Goal: Task Accomplishment & Management: Manage account settings

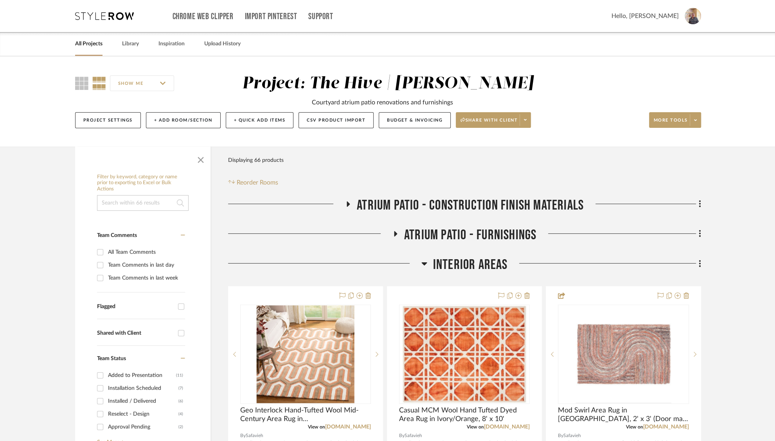
click at [92, 47] on link "All Projects" at bounding box center [88, 44] width 27 height 11
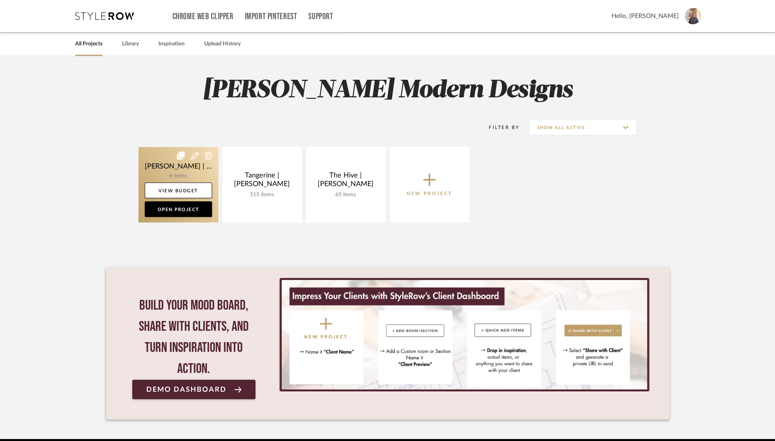
click at [165, 161] on link at bounding box center [178, 184] width 80 height 75
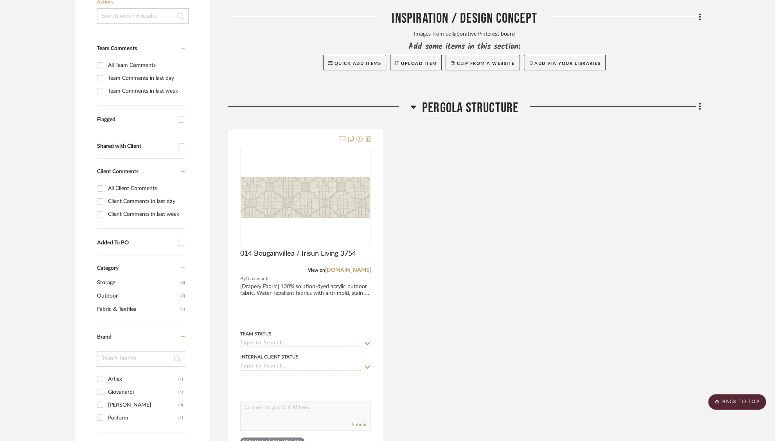
scroll to position [128, 0]
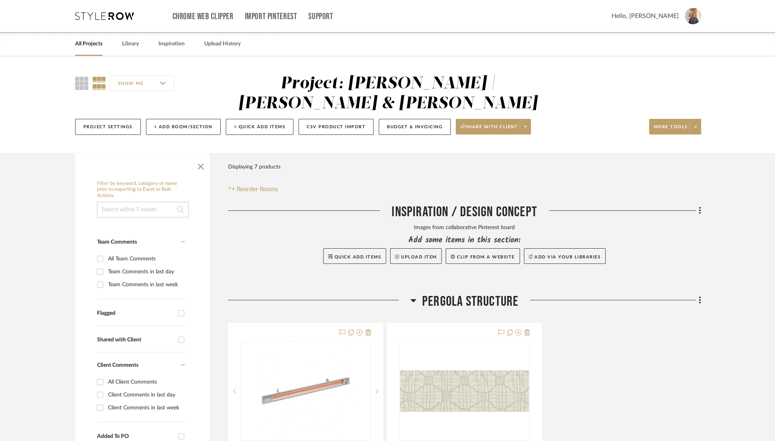
scroll to position [127, 0]
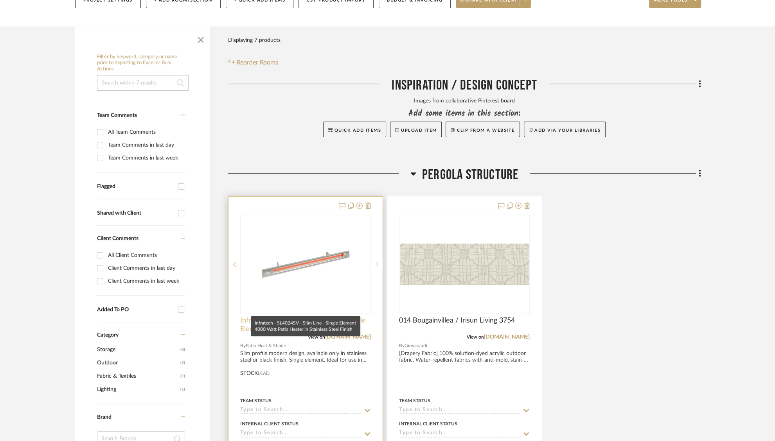
click at [280, 316] on span "Infratech - SL4024SV - Slim Line - Single Element 4000 Watt Patio Heater in Sta…" at bounding box center [305, 324] width 131 height 17
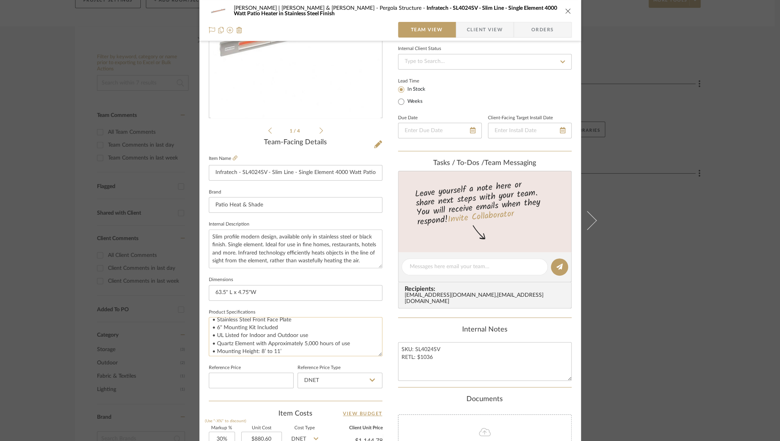
scroll to position [17, 0]
click at [285, 323] on textarea "• Bronze Anodized Aluminum Housing • Stainless Steel Front Face Plate • 6" Moun…" at bounding box center [296, 336] width 174 height 39
click at [264, 340] on textarea "• Bronze Anodized Aluminum Housing • Stainless Steel Front Face Plate • 6" Moun…" at bounding box center [296, 336] width 174 height 39
click at [279, 334] on textarea "• Bronze Anodized Aluminum Housing • Stainless Steel Front Face Plate • 6" Moun…" at bounding box center [296, 336] width 174 height 39
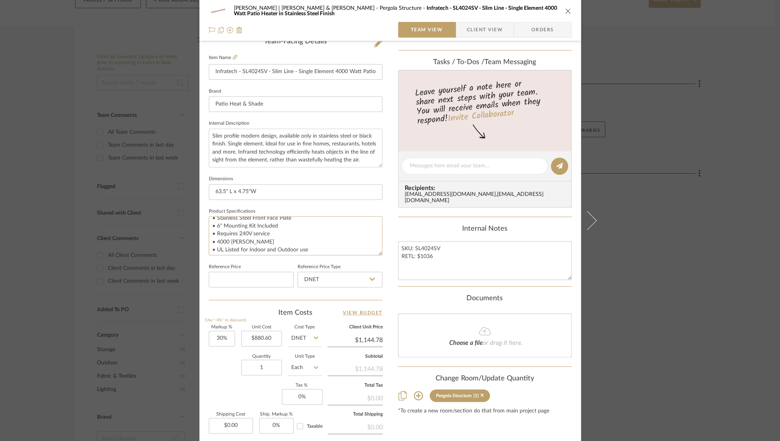
scroll to position [285, 0]
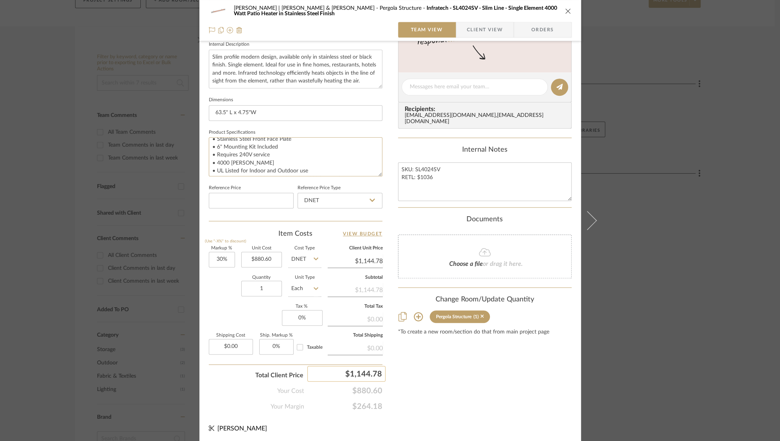
type textarea "• Bronze Anodized Aluminum Housing • Stainless Steel Front Face Plate • 6" Moun…"
type input "1145"
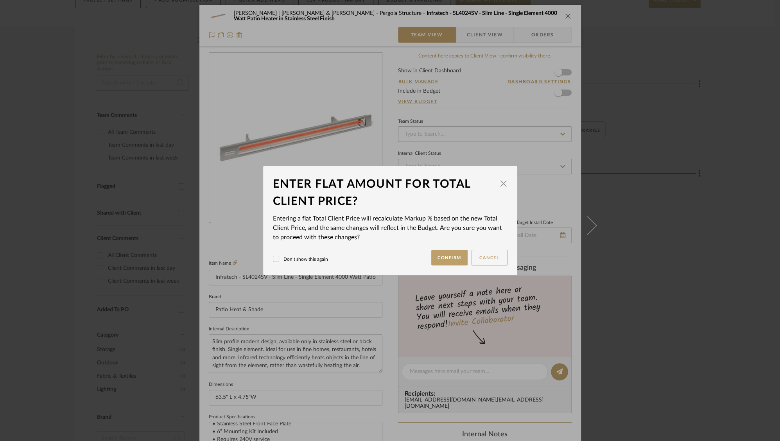
scroll to position [0, 0]
click at [454, 255] on button "Confirm" at bounding box center [449, 258] width 36 height 16
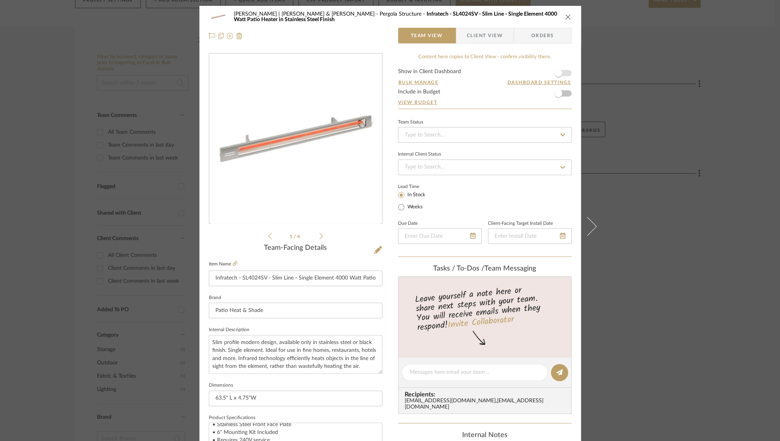
type input "30.02%"
type input "$1,145.00"
click at [320, 234] on icon at bounding box center [322, 236] width 4 height 6
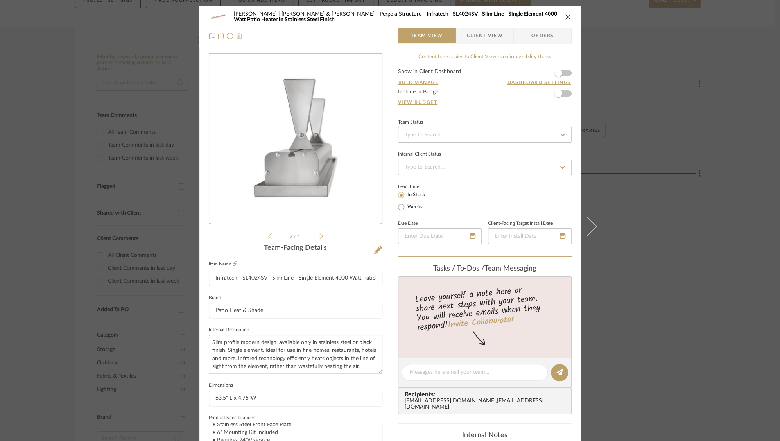
click at [320, 234] on icon at bounding box center [322, 236] width 4 height 6
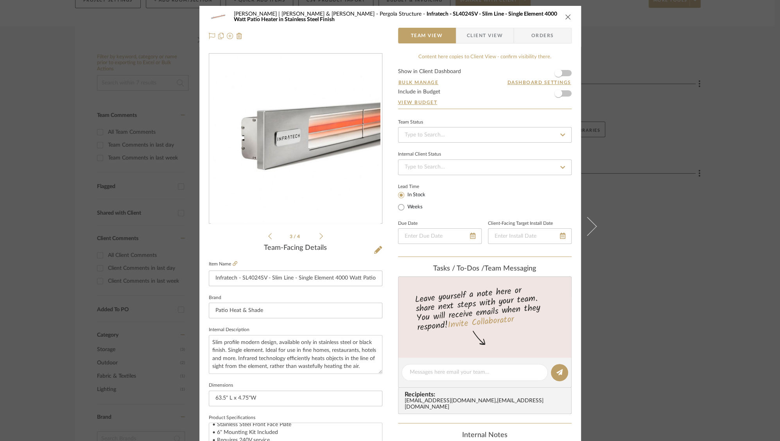
click at [320, 234] on icon at bounding box center [322, 236] width 4 height 6
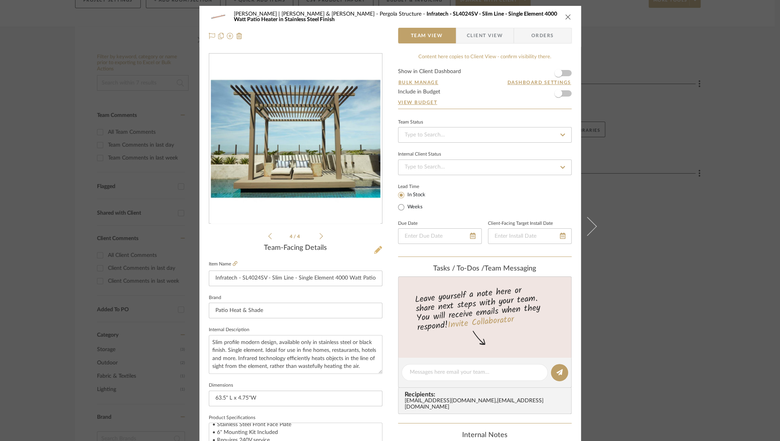
click at [375, 250] on icon at bounding box center [378, 250] width 8 height 8
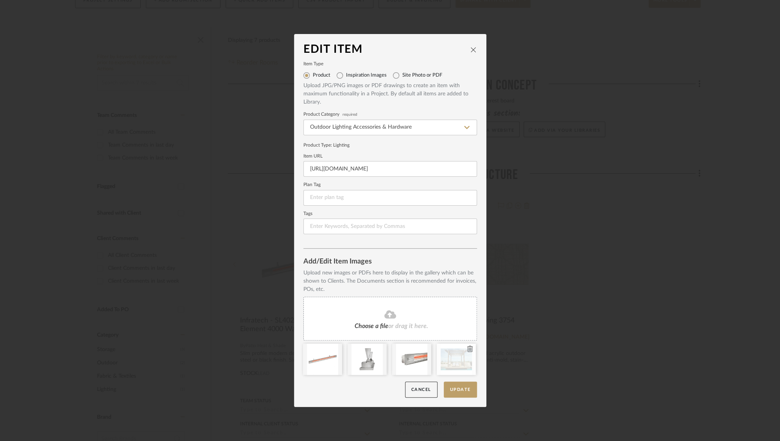
click at [468, 348] on icon at bounding box center [469, 349] width 5 height 6
click at [452, 388] on button "Update" at bounding box center [460, 390] width 33 height 16
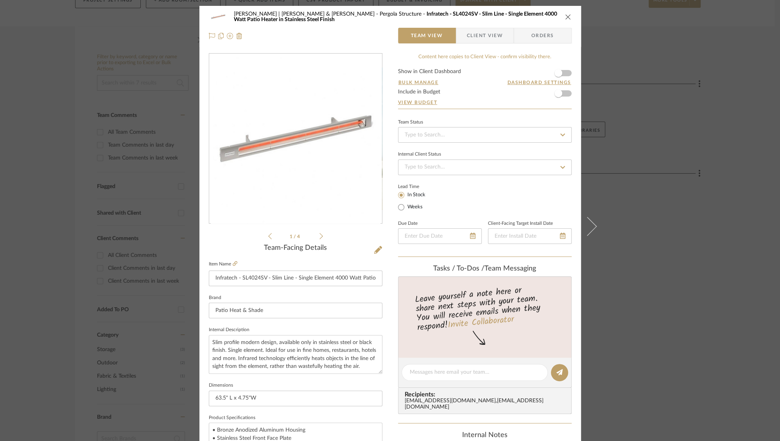
click at [565, 15] on icon "close" at bounding box center [568, 17] width 6 height 6
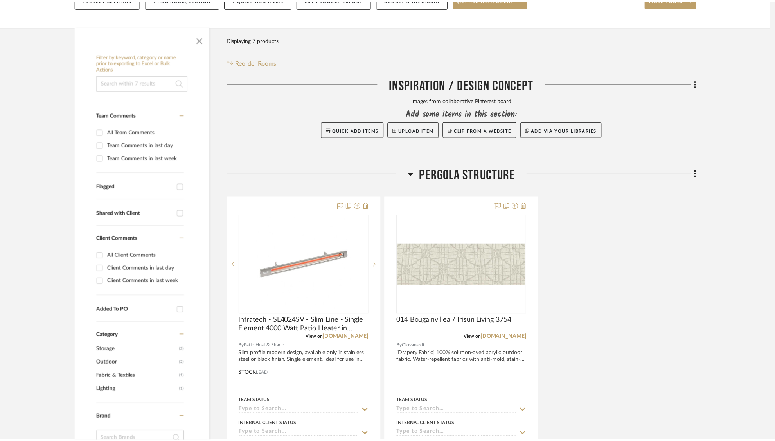
scroll to position [127, 0]
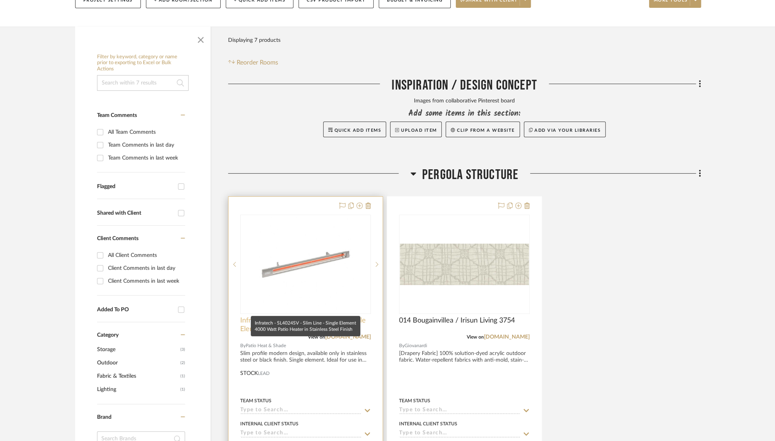
click at [290, 316] on span "Infratech - SL4024SV - Slim Line - Single Element 4000 Watt Patio Heater in Sta…" at bounding box center [305, 324] width 131 height 17
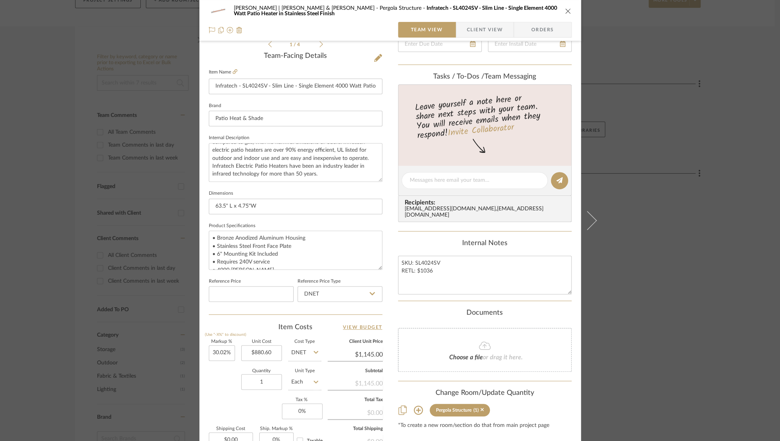
scroll to position [193, 0]
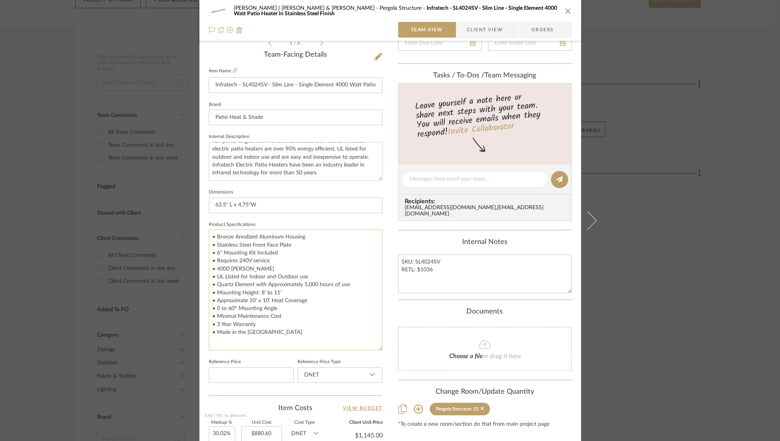
drag, startPoint x: 375, startPoint y: 263, endPoint x: 377, endPoint y: 345, distance: 82.2
click at [377, 345] on textarea "• Bronze Anodized Aluminum Housing • Stainless Steel Front Face Plate • 6" Moun…" at bounding box center [296, 290] width 174 height 121
drag, startPoint x: 270, startPoint y: 260, endPoint x: 208, endPoint y: 259, distance: 61.8
click at [209, 259] on textarea "• Bronze Anodized Aluminum Housing • Stainless Steel Front Face Plate • 6" Moun…" at bounding box center [296, 290] width 174 height 121
click at [244, 269] on textarea "• Bronze Anodized Aluminum Housing • Stainless Steel Front Face Plate • 6" Moun…" at bounding box center [296, 290] width 174 height 121
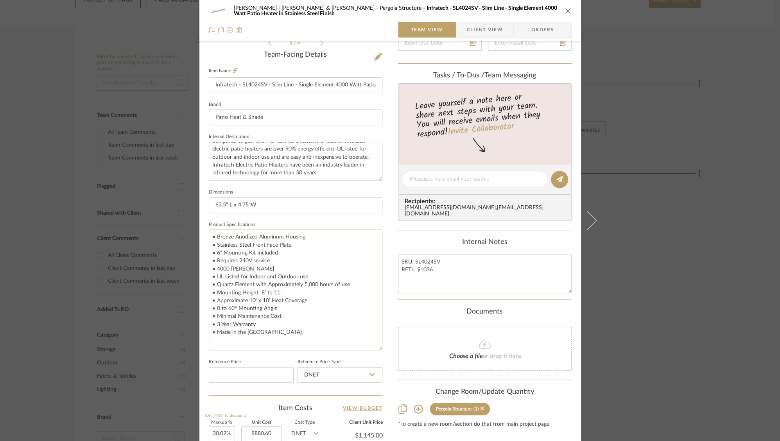
drag, startPoint x: 244, startPoint y: 269, endPoint x: 208, endPoint y: 268, distance: 36.4
click at [209, 268] on textarea "• Bronze Anodized Aluminum Housing • Stainless Steel Front Face Plate • 6" Moun…" at bounding box center [296, 290] width 174 height 121
click at [287, 262] on textarea "• Bronze Anodized Aluminum Housing • Stainless Steel Front Face Plate • 6" Moun…" at bounding box center [296, 290] width 174 height 121
paste textarea "(208, 277, & 480V optional)"
click at [270, 258] on textarea "• Bronze Anodized Aluminum Housing • Stainless Steel Front Face Plate • 6" Moun…" at bounding box center [296, 290] width 174 height 121
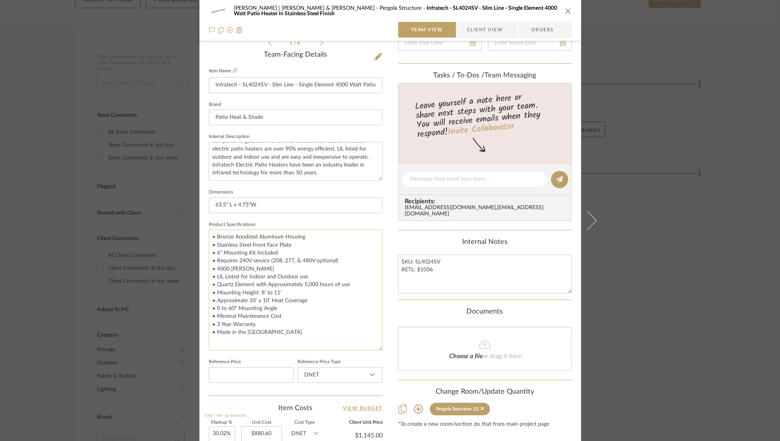
click at [342, 262] on textarea "• Bronze Anodized Aluminum Housing • Stainless Steel Front Face Plate • 6" Moun…" at bounding box center [296, 290] width 174 height 121
type textarea "• Bronze Anodized Aluminum Housing • Stainless Steel Front Face Plate • 6" Moun…"
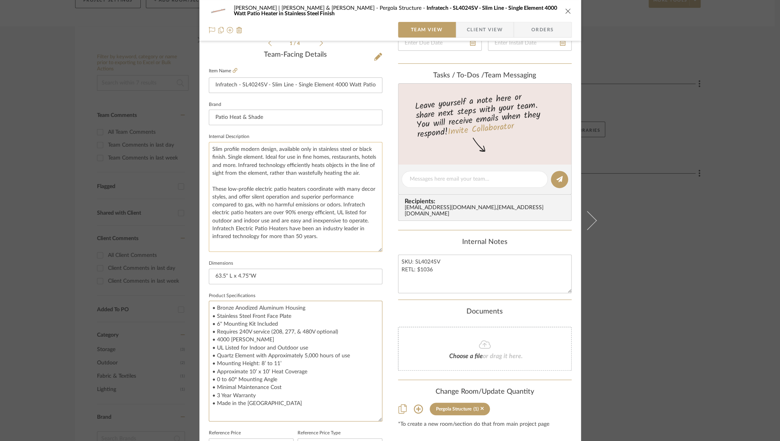
scroll to position [0, 0]
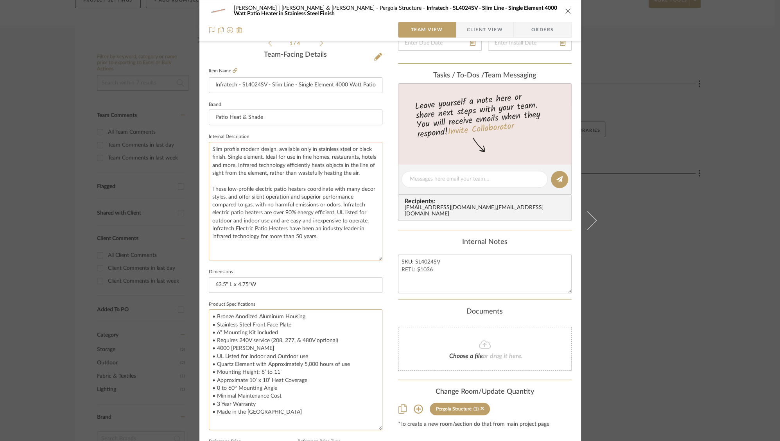
drag, startPoint x: 377, startPoint y: 177, endPoint x: 370, endPoint y: 257, distance: 80.1
click at [370, 257] on textarea "Slim profile modern design, available only in stainless steel or black finish. …" at bounding box center [296, 201] width 174 height 118
drag, startPoint x: 241, startPoint y: 249, endPoint x: 200, endPoint y: 151, distance: 106.6
click at [200, 151] on div "Dunham | Glenn & Mark Pergola Structure Infratech - SL4024SV - Slim Line - Sing…" at bounding box center [390, 255] width 382 height 884
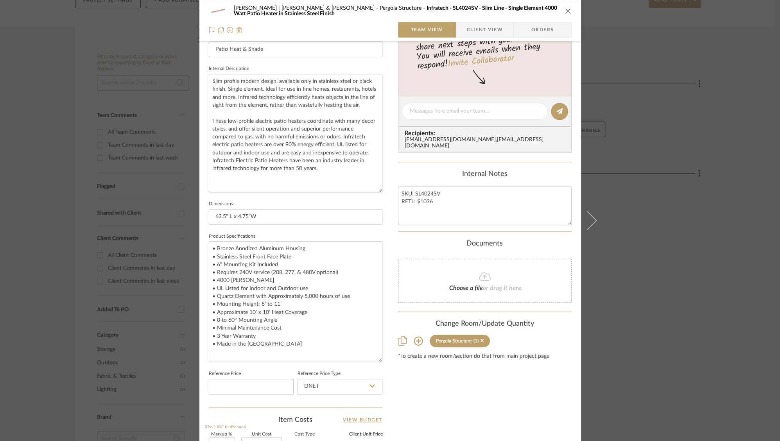
scroll to position [284, 0]
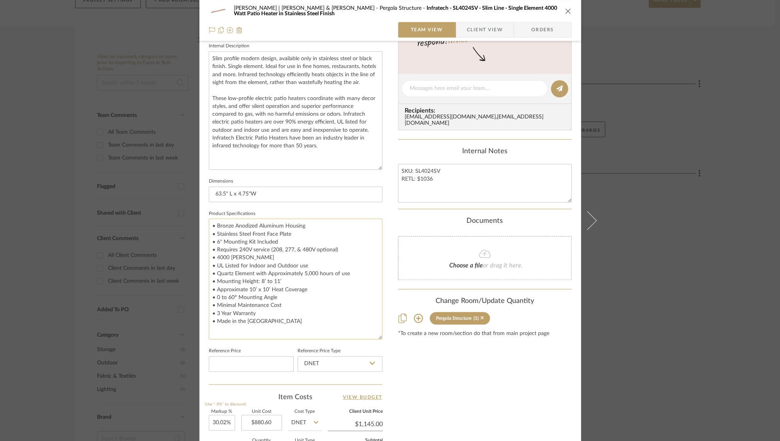
click at [259, 333] on textarea "• Bronze Anodized Aluminum Housing • Stainless Steel Front Face Plate • 6" Moun…" at bounding box center [296, 279] width 174 height 121
paste textarea "NOTE: Requires wiring Universal Panel box and optional controllers sold separat…"
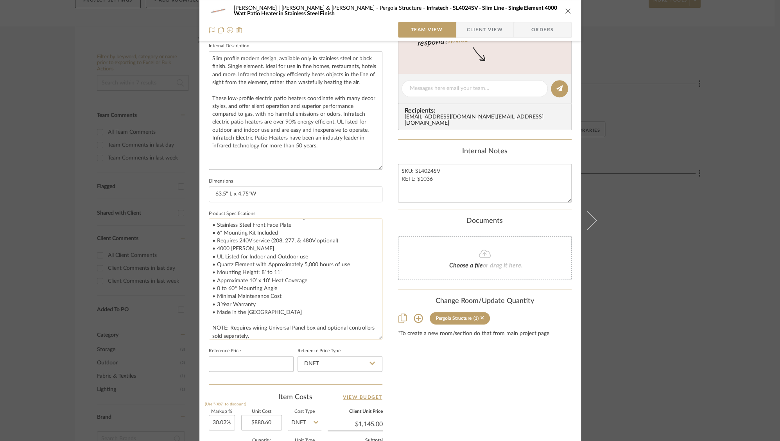
type textarea "• Bronze Anodized Aluminum Housing • Stainless Steel Front Face Plate • 6" Moun…"
click at [450, 387] on div "Content here copies to Client View - confirm visibility there. Show in Client D…" at bounding box center [485, 171] width 174 height 805
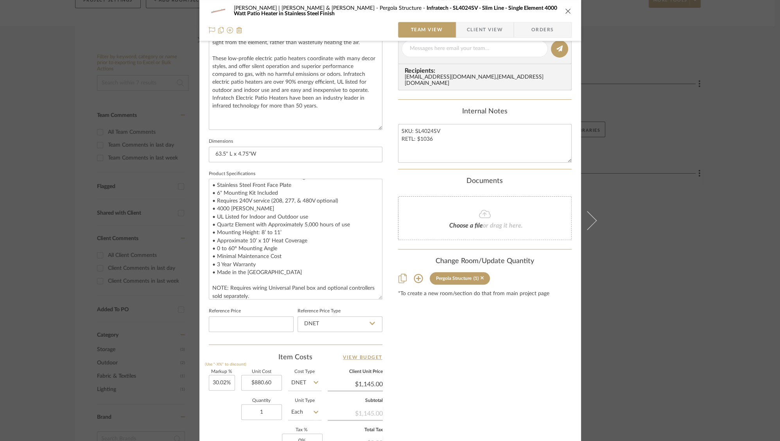
scroll to position [325, 0]
click at [370, 321] on icon at bounding box center [372, 323] width 5 height 6
click at [318, 361] on div "Retail" at bounding box center [343, 362] width 97 height 20
type input "Retail"
click at [260, 323] on input at bounding box center [251, 324] width 85 height 16
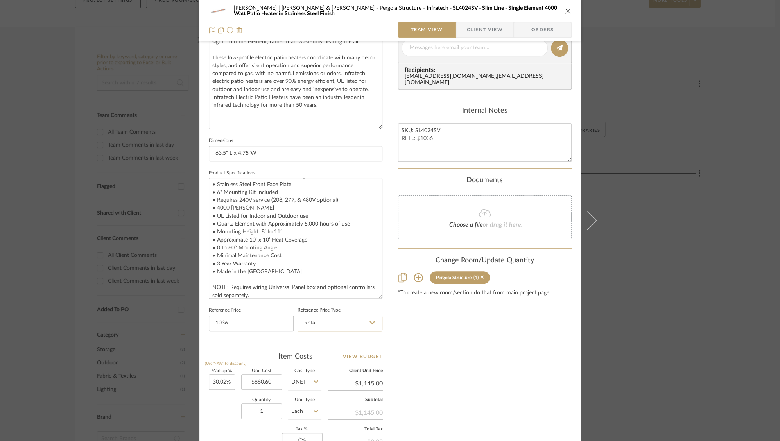
type input "$1,036.00"
click at [456, 357] on div "Content here copies to Client View - confirm visibility there. Show in Client D…" at bounding box center [485, 131] width 174 height 805
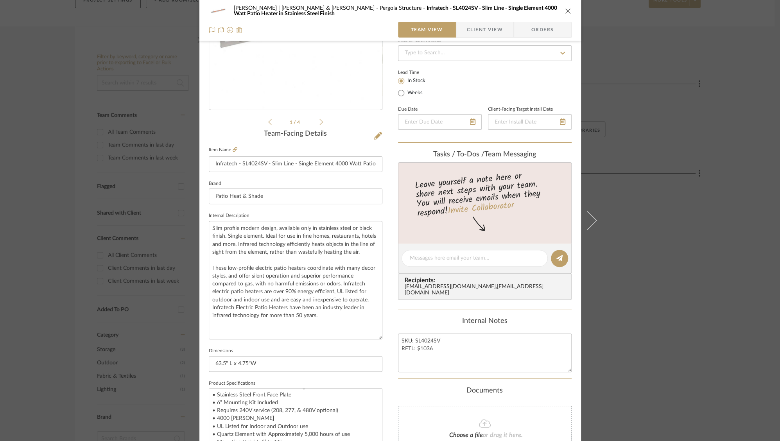
scroll to position [0, 0]
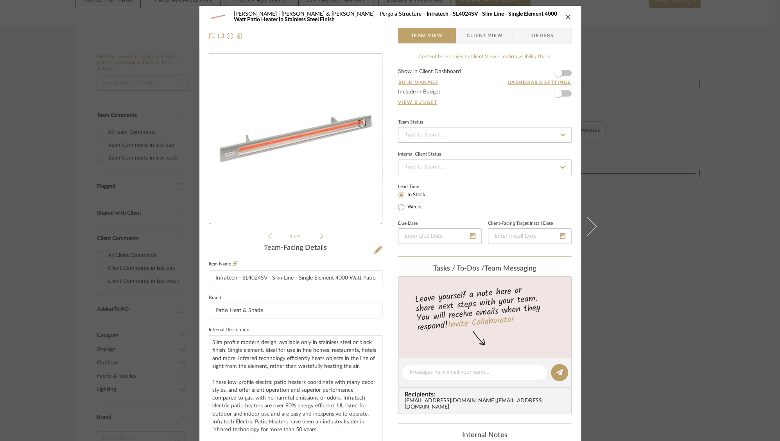
click at [560, 133] on icon at bounding box center [562, 134] width 5 height 3
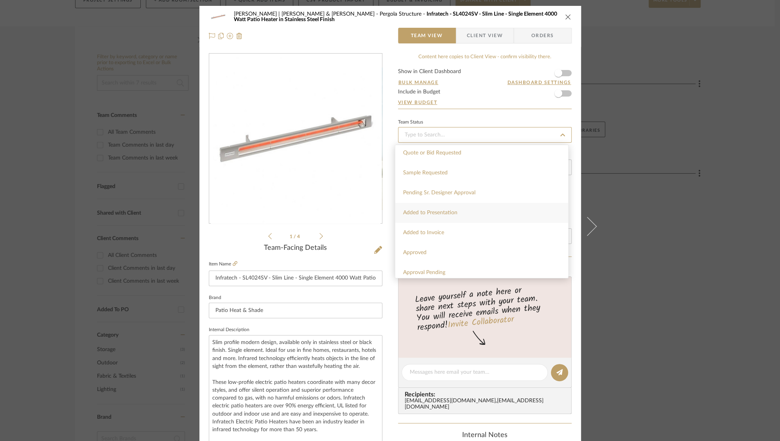
scroll to position [303, 0]
click at [447, 209] on span "Added to Presentation" at bounding box center [430, 210] width 54 height 5
type input "[DATE]"
type input "Added to Presentation"
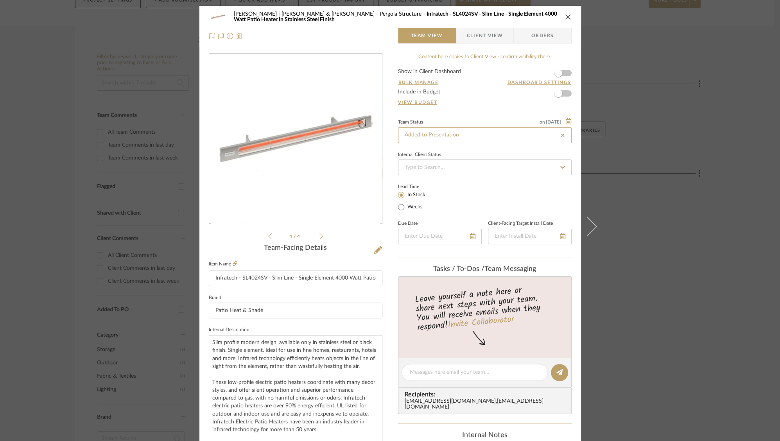
type input "[DATE]"
type input "Added to Presentation"
click at [434, 168] on input at bounding box center [485, 168] width 174 height 16
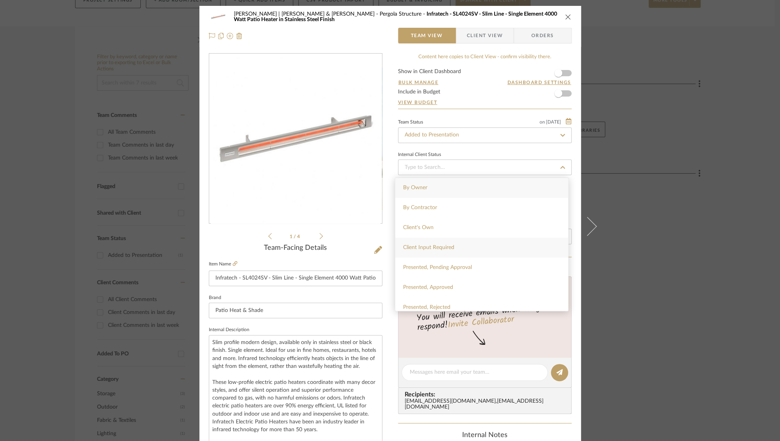
click at [412, 247] on span "Client Input Required" at bounding box center [428, 247] width 51 height 5
type input "[DATE]"
type input "Client Input Required"
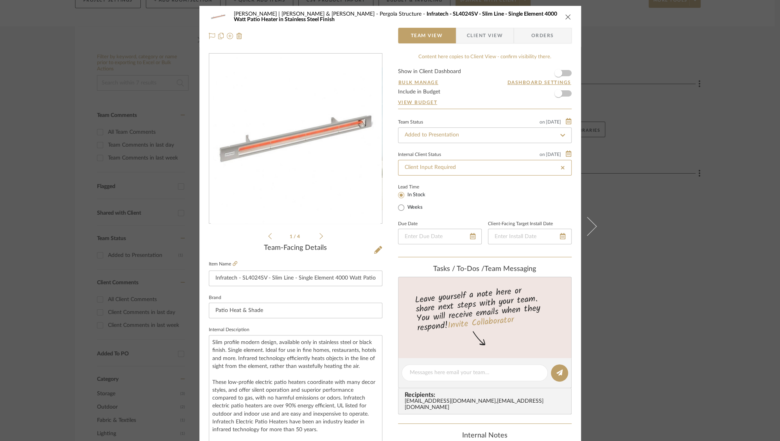
type input "[DATE]"
type input "Client Input Required"
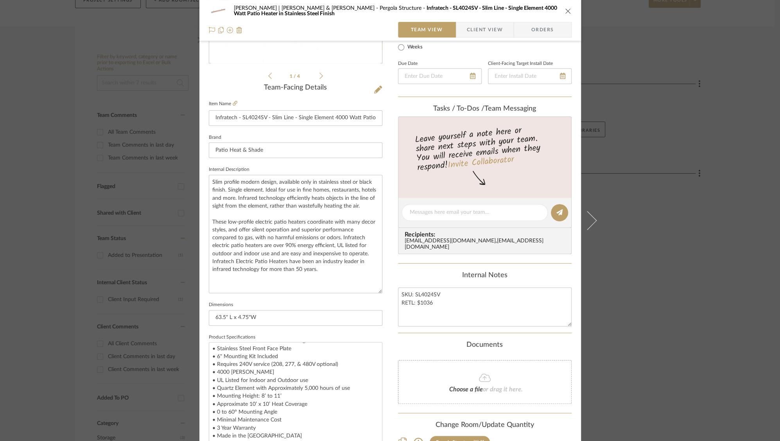
scroll to position [160, 0]
click at [294, 364] on textarea "• Bronze Anodized Aluminum Housing • Stainless Steel Front Face Plate • 6" Moun…" at bounding box center [296, 403] width 174 height 121
click at [281, 366] on textarea "• Bronze Anodized Aluminum Housing • Stainless Steel Front Face Plate • 6" Moun…" at bounding box center [296, 403] width 174 height 121
type textarea "• Bronze Anodized Aluminum Housing • Stainless Steel Front Face Plate • 6" Moun…"
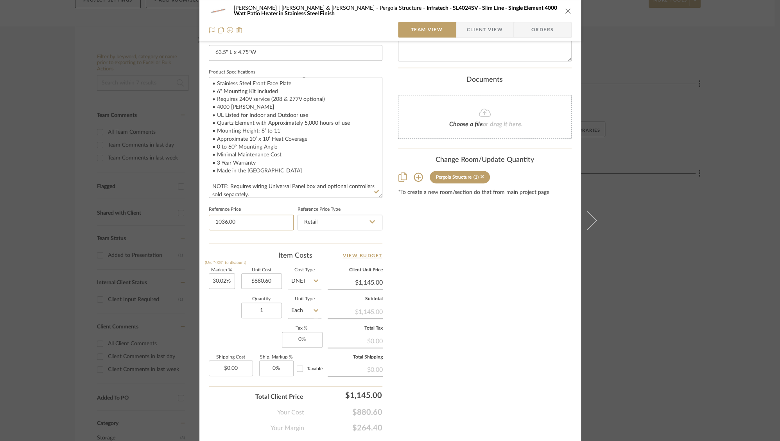
scroll to position [426, 0]
type input "$1,036.00"
click at [451, 350] on div "Content here copies to Client View - confirm visibility there. Show in Client D…" at bounding box center [485, 29] width 174 height 805
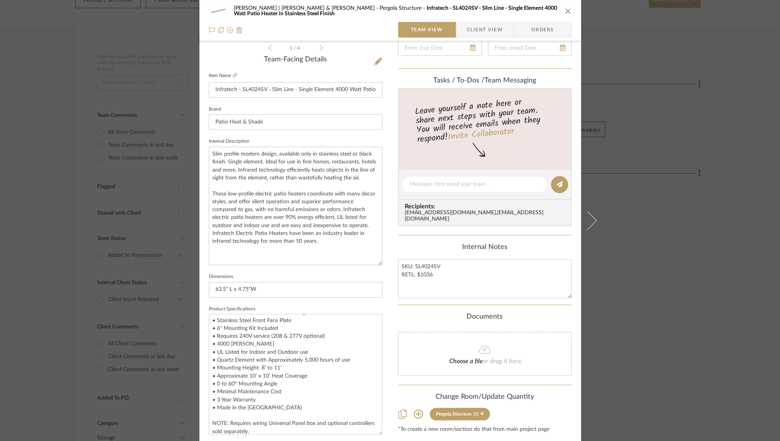
scroll to position [240, 0]
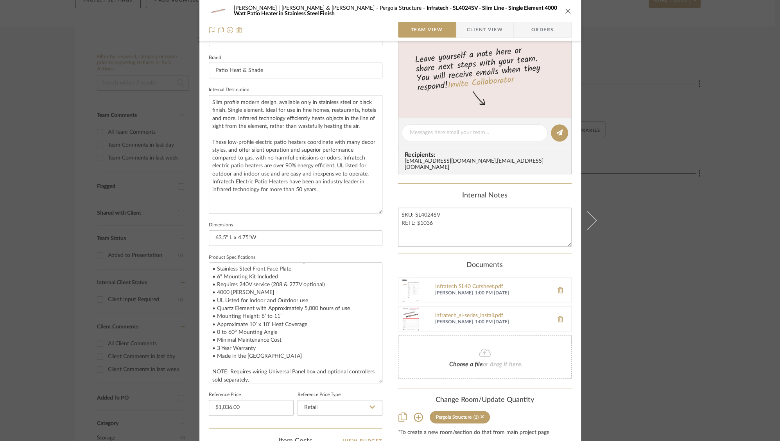
click at [565, 9] on icon "close" at bounding box center [568, 11] width 6 height 6
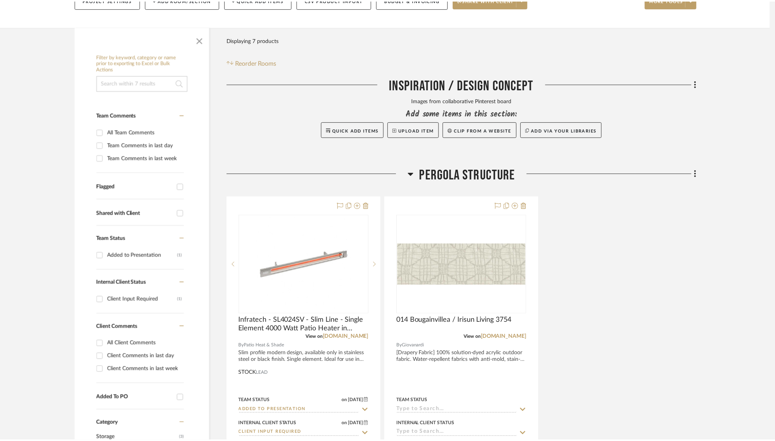
scroll to position [127, 0]
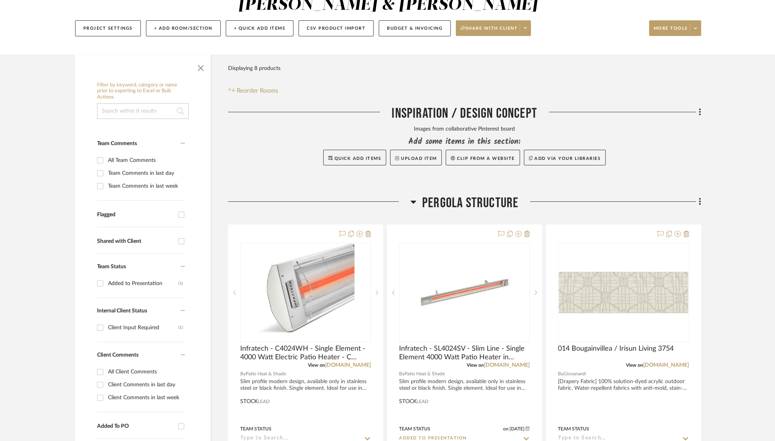
scroll to position [185, 0]
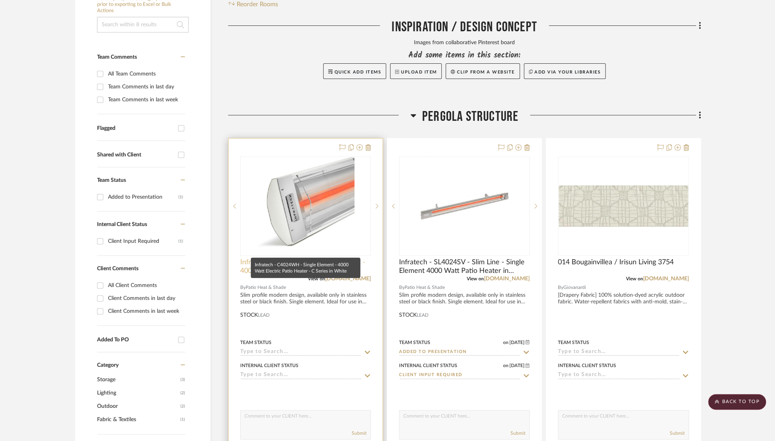
click at [290, 258] on span "Infratech - C4024WH - Single Element - 4000 Watt Electric Patio Heater - C Seri…" at bounding box center [305, 266] width 131 height 17
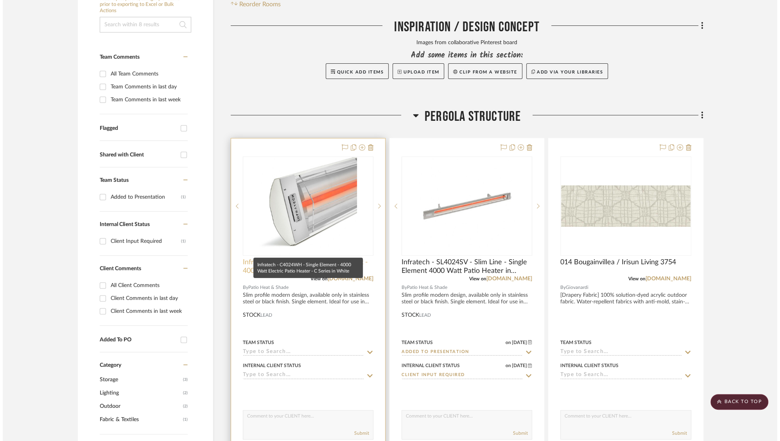
scroll to position [0, 0]
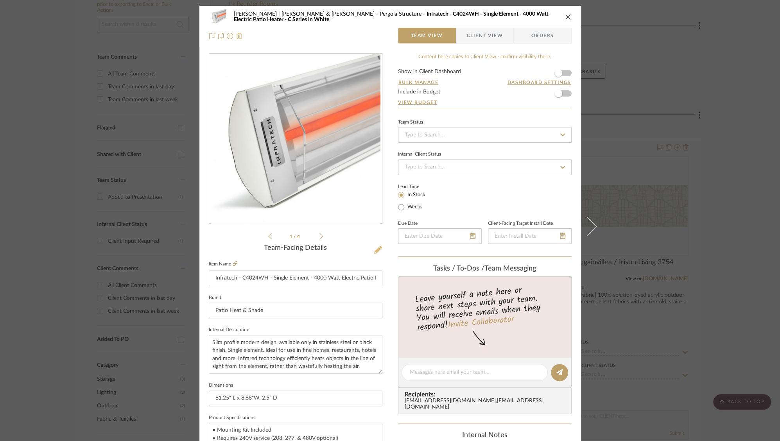
click at [375, 250] on icon at bounding box center [378, 250] width 8 height 8
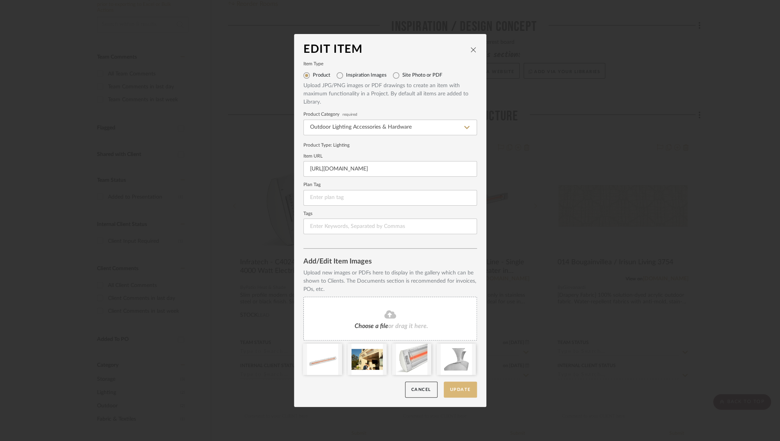
click at [454, 388] on button "Update" at bounding box center [460, 390] width 33 height 16
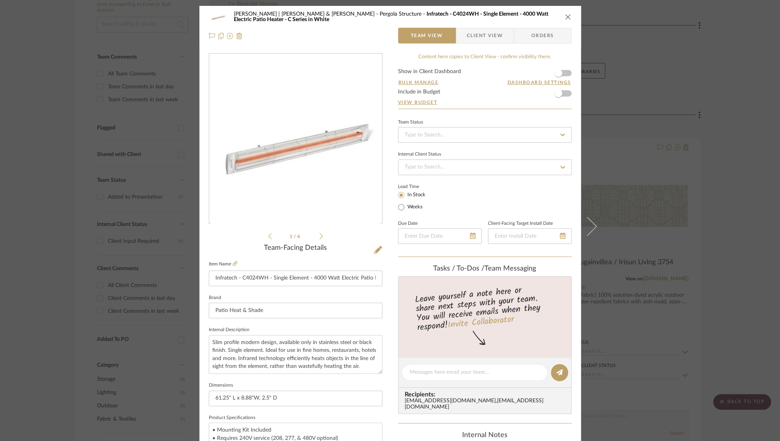
click at [320, 236] on icon at bounding box center [322, 236] width 4 height 7
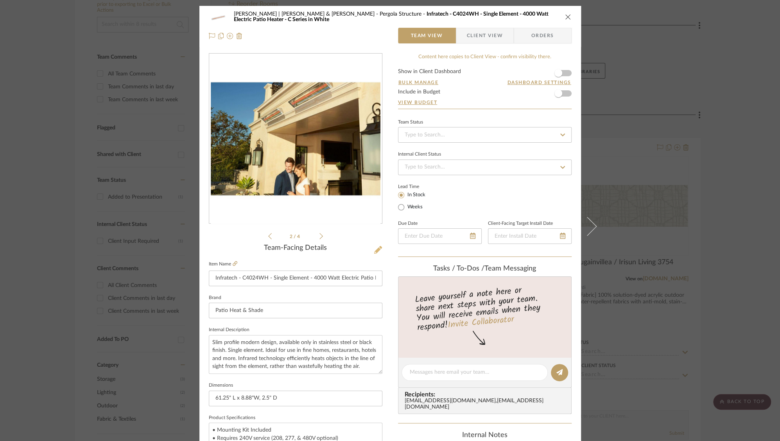
click at [377, 250] on icon at bounding box center [378, 250] width 8 height 8
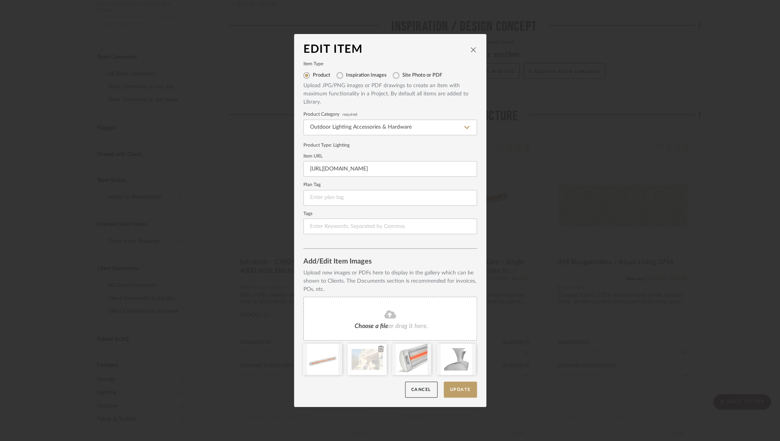
click at [378, 348] on icon at bounding box center [380, 349] width 5 height 6
click at [457, 388] on button "Update" at bounding box center [460, 390] width 33 height 16
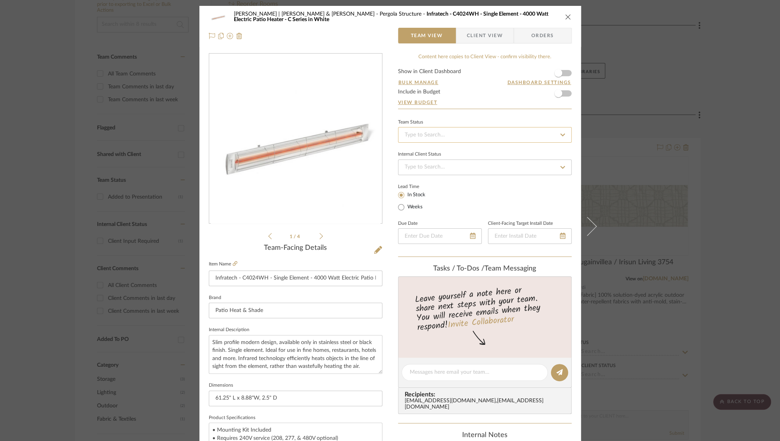
click at [468, 138] on input at bounding box center [485, 135] width 174 height 16
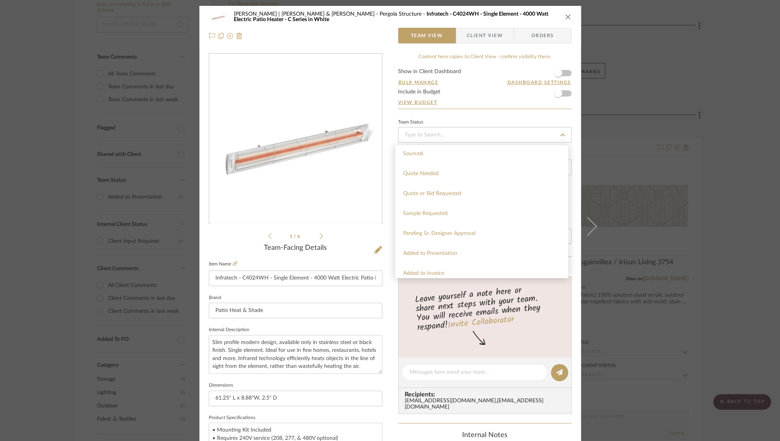
click at [414, 255] on span "Added to Presentation" at bounding box center [430, 253] width 54 height 5
type input "[DATE]"
type input "Added to Presentation"
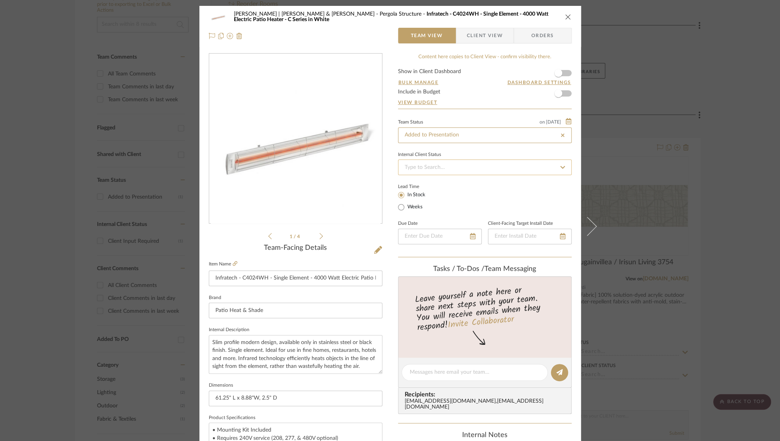
type input "[DATE]"
type input "Added to Presentation"
click at [425, 166] on input at bounding box center [485, 168] width 174 height 16
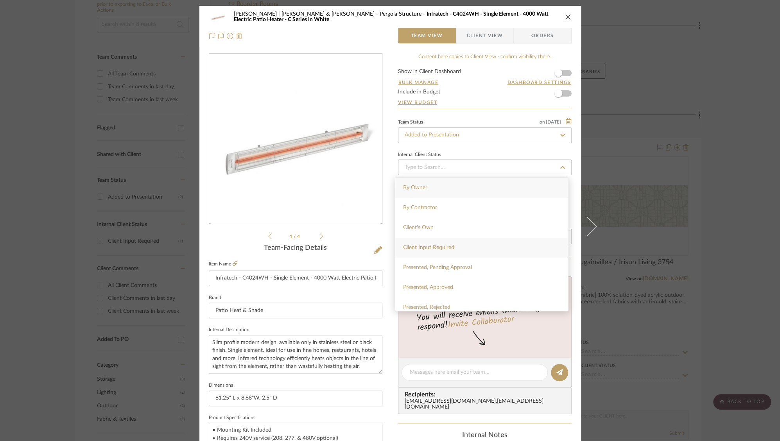
click at [416, 250] on span "Client Input Required" at bounding box center [428, 247] width 51 height 5
type input "[DATE]"
type input "Client Input Required"
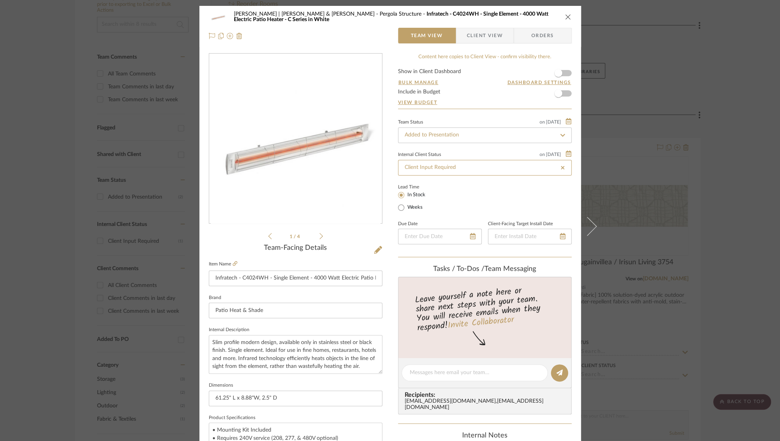
type input "[DATE]"
type input "Client Input Required"
click at [384, 356] on div "[PERSON_NAME] | [PERSON_NAME] & [PERSON_NAME] Structure Infratech - C4024WH - S…" at bounding box center [390, 367] width 382 height 722
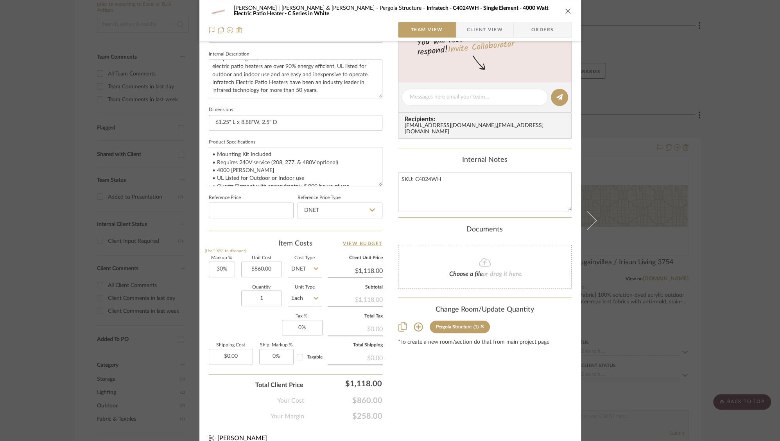
scroll to position [285, 0]
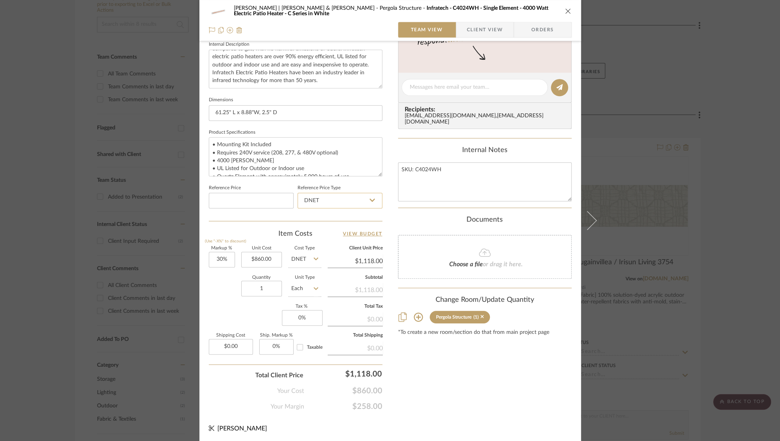
click at [336, 201] on input "DNET" at bounding box center [340, 201] width 85 height 16
click at [314, 239] on span "Retail" at bounding box center [309, 239] width 13 height 5
type input "Retail"
click at [255, 260] on input "$860.00" at bounding box center [261, 260] width 41 height 16
click at [255, 260] on input "860.00" at bounding box center [261, 260] width 41 height 16
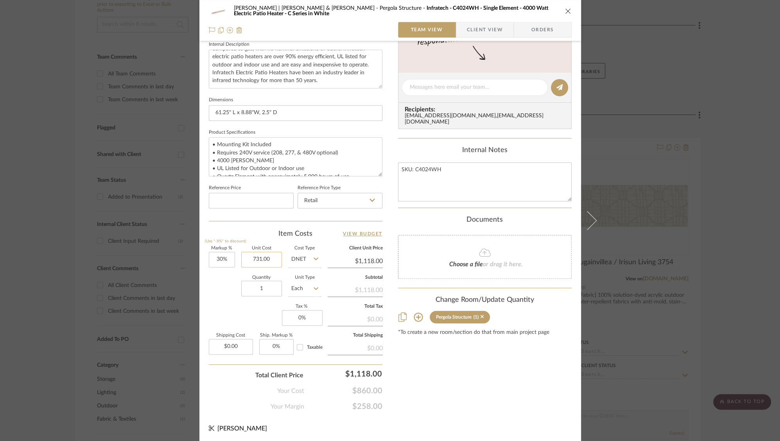
type input "$731.00"
type input "$950.30"
click at [267, 197] on input at bounding box center [251, 201] width 85 height 16
type input "$860.00"
click at [441, 388] on div "Content here copies to Client View - confirm visibility there. Show in Client D…" at bounding box center [485, 90] width 174 height 644
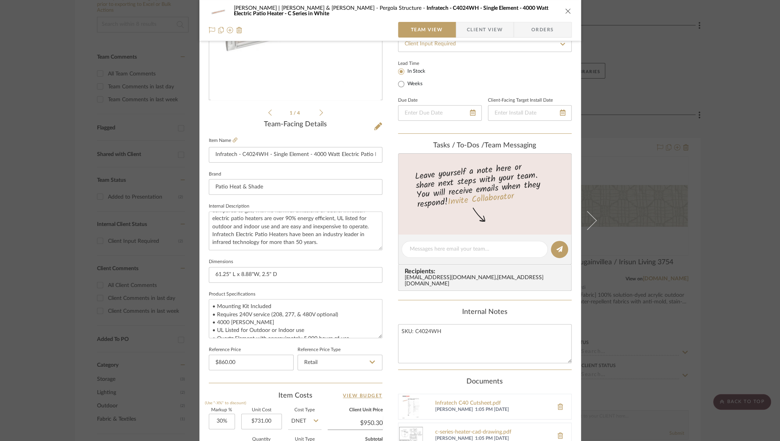
scroll to position [0, 0]
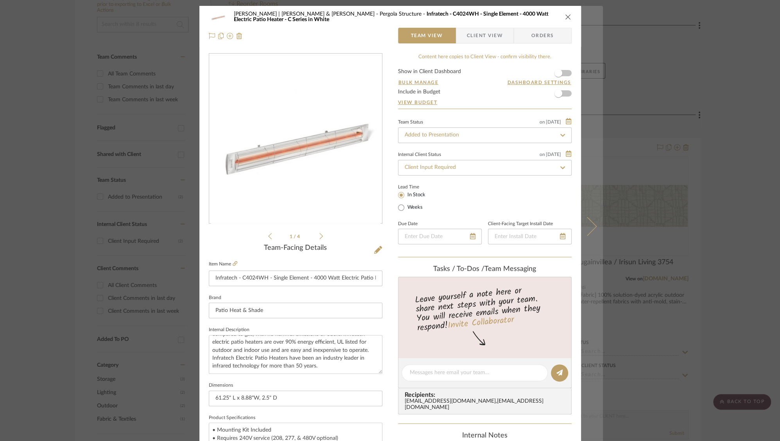
click at [589, 228] on icon at bounding box center [587, 226] width 19 height 19
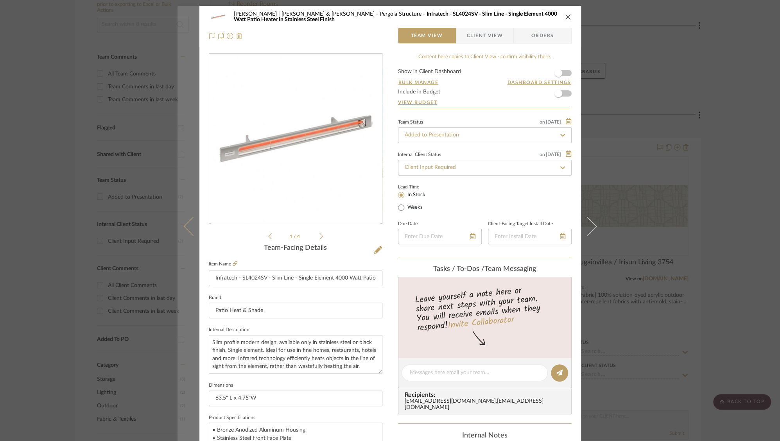
click at [186, 225] on icon at bounding box center [192, 226] width 19 height 19
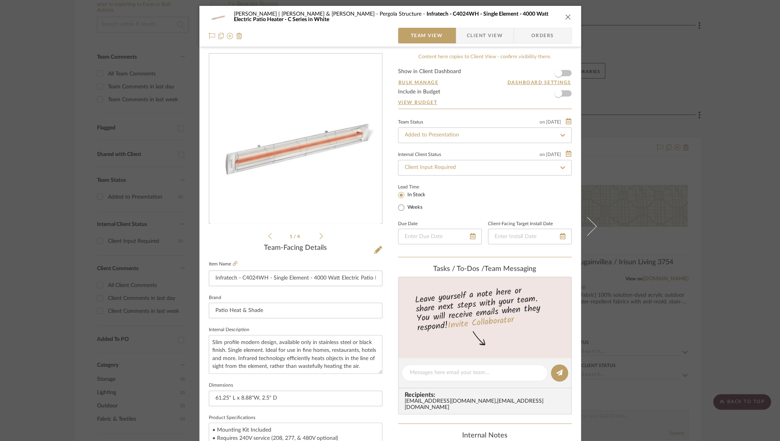
scroll to position [287, 0]
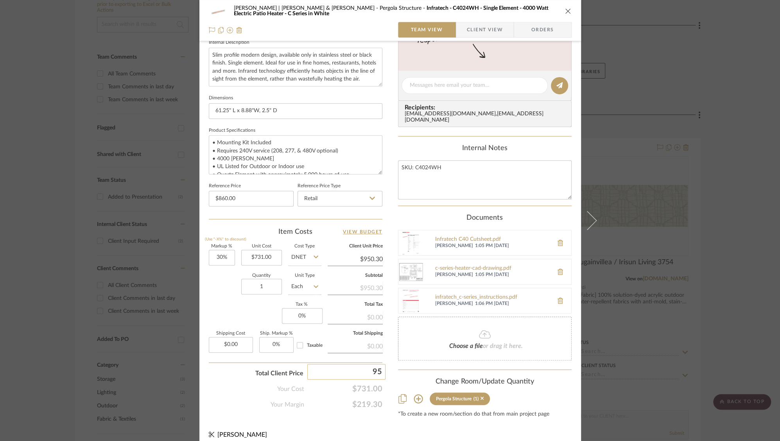
type input "955"
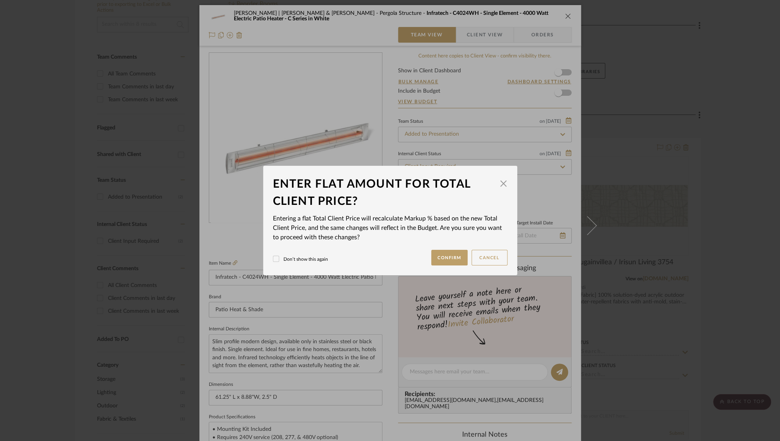
scroll to position [0, 0]
click at [448, 255] on button "Confirm" at bounding box center [449, 258] width 36 height 16
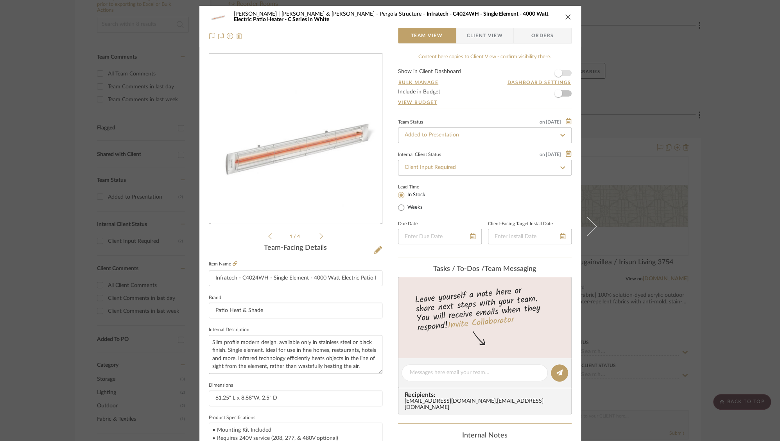
type input "30.64%"
type input "$955.00"
